Goal: Task Accomplishment & Management: Manage account settings

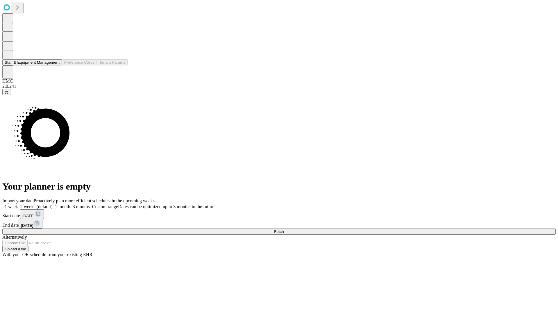
click at [55, 65] on button "Staff & Equipment Management" at bounding box center [32, 62] width 60 height 6
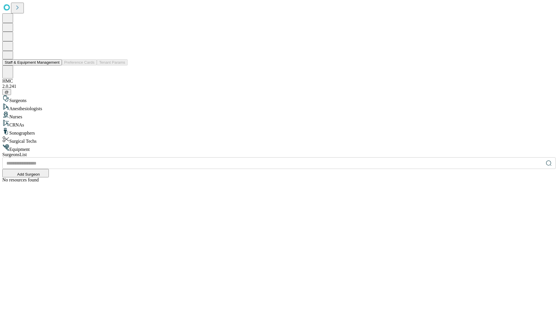
click at [55, 65] on button "Staff & Equipment Management" at bounding box center [32, 62] width 60 height 6
